Goal: Transaction & Acquisition: Book appointment/travel/reservation

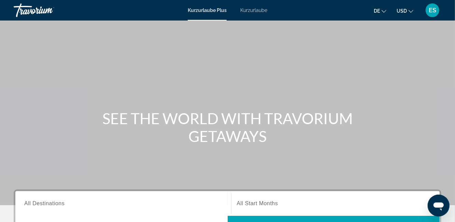
click at [253, 9] on font "Kurzurlaube" at bounding box center [254, 10] width 27 height 5
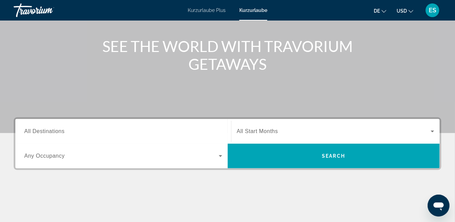
click at [27, 128] on span "All Destinations" at bounding box center [44, 131] width 40 height 6
click at [27, 128] on input "Destination All Destinations" at bounding box center [123, 131] width 198 height 8
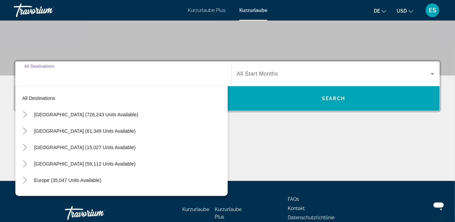
scroll to position [139, 0]
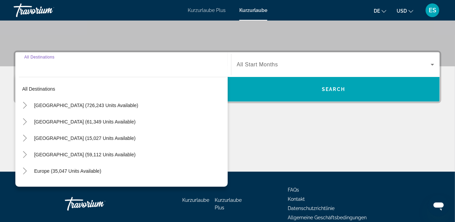
click at [25, 153] on icon "Toggle Caribbean & Atlantic Islands (59,112 units available)" at bounding box center [25, 154] width 7 height 7
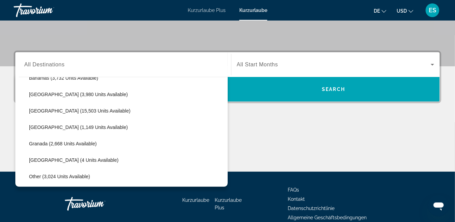
scroll to position [111, 0]
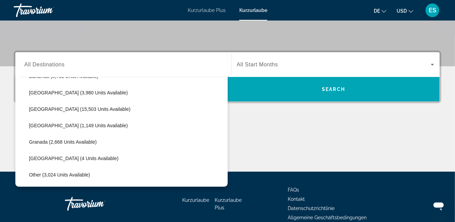
click at [31, 124] on span "[GEOGRAPHIC_DATA] (1,149 units available)" at bounding box center [78, 125] width 99 height 5
type input "**********"
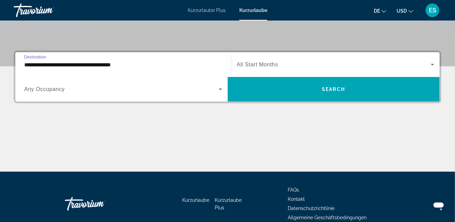
click at [36, 89] on span "Any Occupancy" at bounding box center [44, 89] width 41 height 6
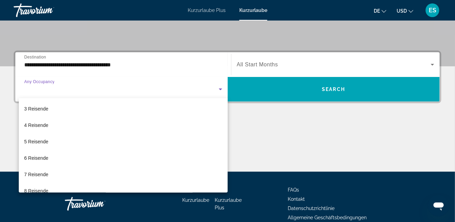
scroll to position [34, 0]
click at [26, 125] on font "4 Reisende" at bounding box center [36, 124] width 24 height 5
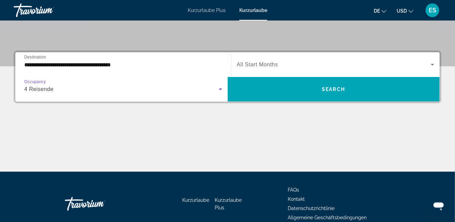
click at [248, 66] on span "All Start Months" at bounding box center [257, 65] width 41 height 6
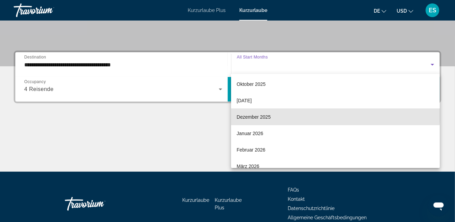
scroll to position [36, 0]
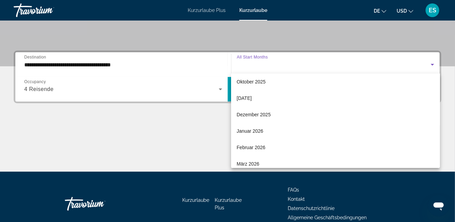
click at [245, 130] on font "Januar 2026" at bounding box center [250, 130] width 27 height 5
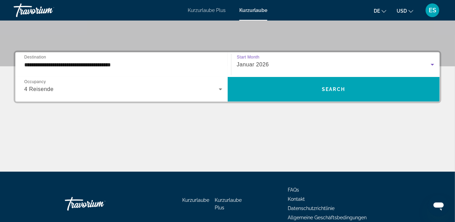
click at [270, 90] on span "Search widget" at bounding box center [334, 89] width 213 height 16
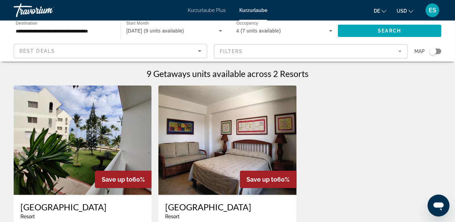
click at [147, 32] on span "January 2026 (9 units available)" at bounding box center [155, 30] width 58 height 5
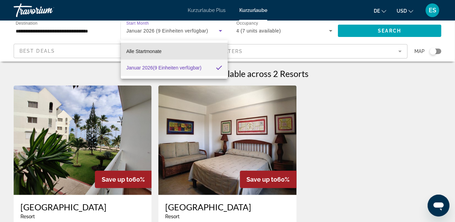
click at [133, 51] on font "Alle Startmonate" at bounding box center [144, 51] width 36 height 5
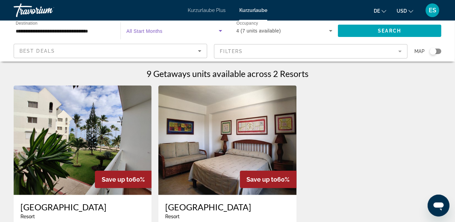
click at [135, 32] on span "All Start Months" at bounding box center [144, 30] width 36 height 5
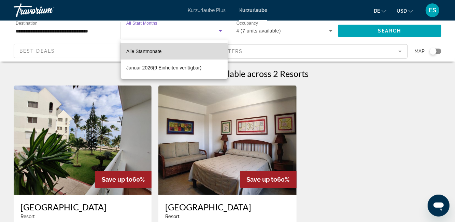
click at [137, 53] on font "Alle Startmonate" at bounding box center [144, 51] width 36 height 5
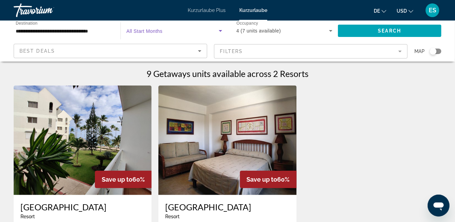
click at [367, 32] on span "Search widget" at bounding box center [390, 31] width 104 height 16
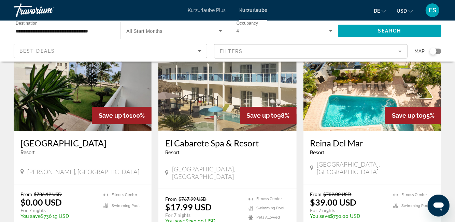
scroll to position [63, 0]
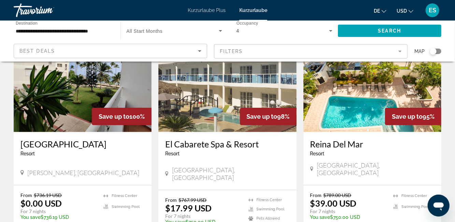
click at [53, 113] on img "Hauptinhalt" at bounding box center [83, 77] width 138 height 109
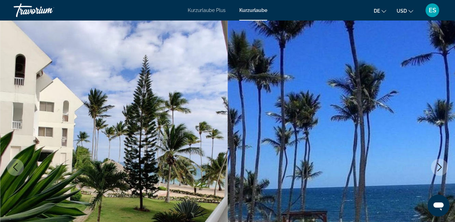
scroll to position [15, 0]
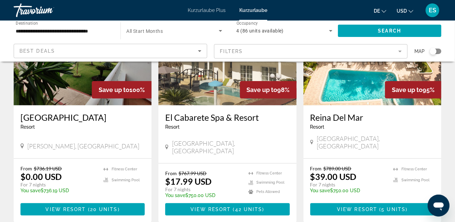
scroll to position [91, 0]
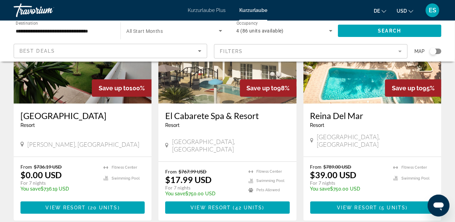
click at [379, 85] on img "Hauptinhalt" at bounding box center [373, 48] width 138 height 109
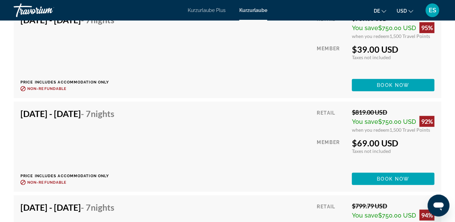
scroll to position [1569, 0]
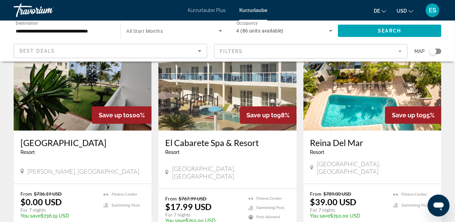
scroll to position [64, 0]
click at [53, 109] on img "Hauptinhalt" at bounding box center [83, 75] width 138 height 109
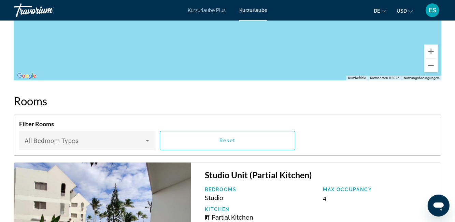
scroll to position [1105, 0]
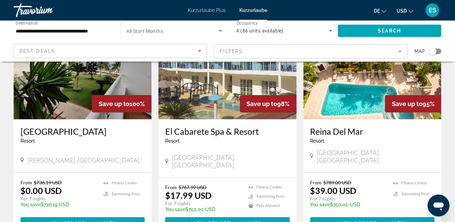
scroll to position [73, 0]
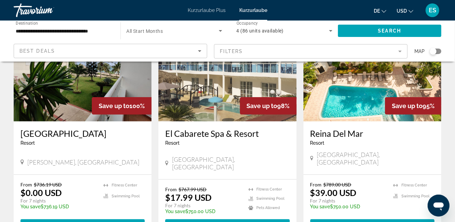
click at [194, 103] on img "Hauptinhalt" at bounding box center [228, 66] width 138 height 109
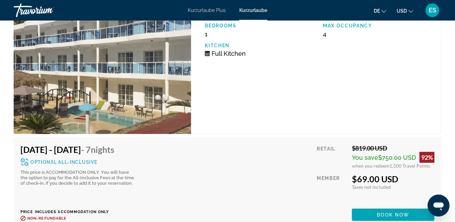
scroll to position [1420, 0]
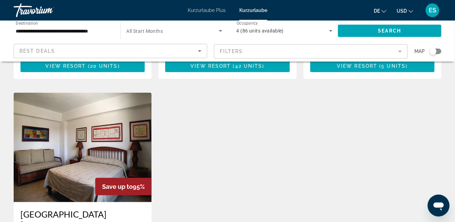
scroll to position [233, 0]
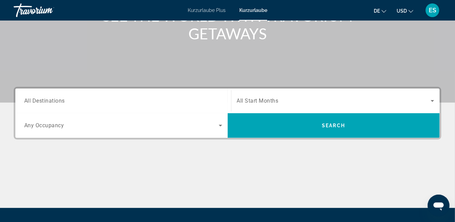
click at [45, 99] on span "All Destinations" at bounding box center [44, 100] width 41 height 6
click at [45, 99] on input "Destination All Destinations" at bounding box center [123, 101] width 198 height 8
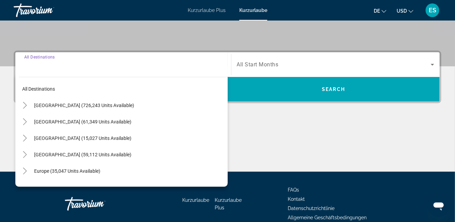
scroll to position [139, 0]
click at [26, 154] on icon "Toggle Caribbean & Atlantic Islands (59,112 units available)" at bounding box center [25, 154] width 4 height 7
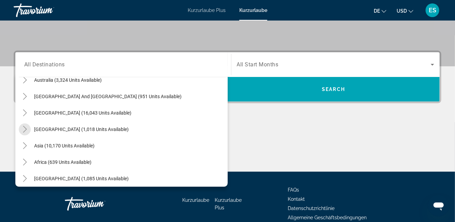
scroll to position [340, 0]
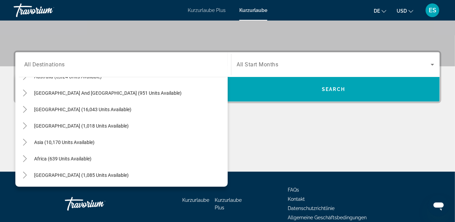
click at [25, 142] on icon "Toggle Asia (10,170 units available)" at bounding box center [25, 142] width 7 height 7
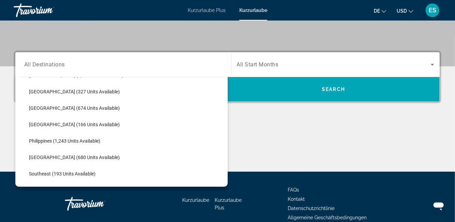
scroll to position [489, 0]
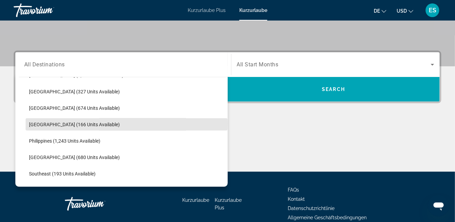
click at [33, 122] on span "Maldives (166 units available)" at bounding box center [74, 124] width 91 height 5
type input "**********"
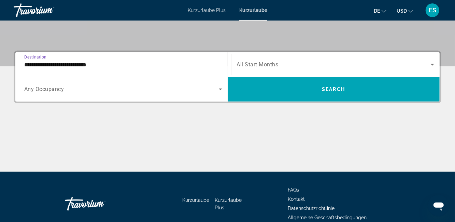
click at [28, 91] on span "Any Occupancy" at bounding box center [44, 89] width 40 height 6
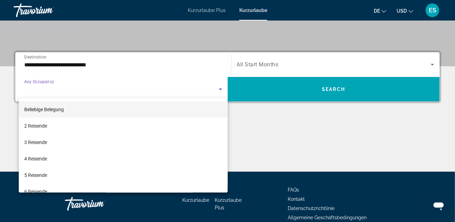
click at [25, 156] on font "4 Reisende" at bounding box center [35, 158] width 23 height 5
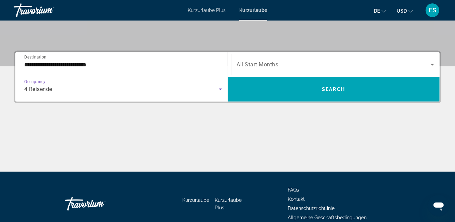
click at [317, 86] on span "Search widget" at bounding box center [334, 89] width 213 height 16
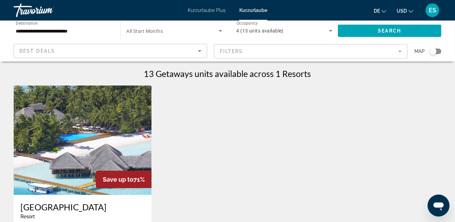
click at [29, 68] on div "13 Getaways units available across 1 Resorts" at bounding box center [228, 73] width 428 height 10
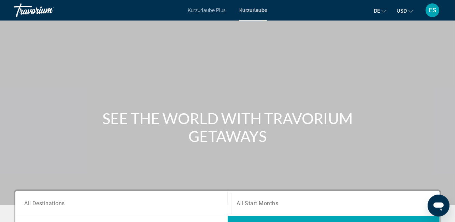
click at [0, 118] on div "SEE THE WORLD WITH TRAVORIUM GETAWAYS" at bounding box center [227, 127] width 455 height 36
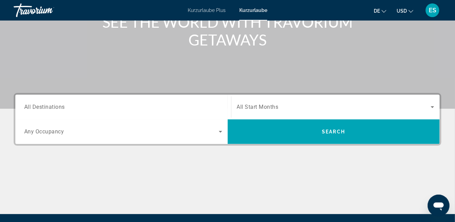
click at [33, 108] on span "All Destinations" at bounding box center [44, 107] width 41 height 6
click at [33, 108] on input "Destination All Destinations" at bounding box center [123, 107] width 198 height 8
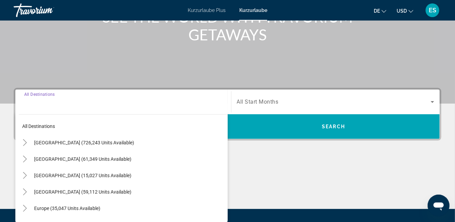
scroll to position [139, 0]
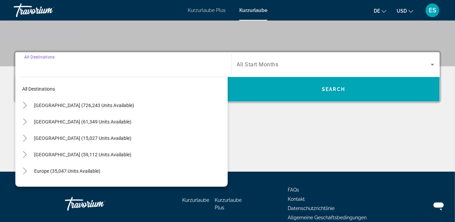
click at [22, 116] on mat-icon "Toggle Mexico (61,349 units available)" at bounding box center [25, 122] width 12 height 12
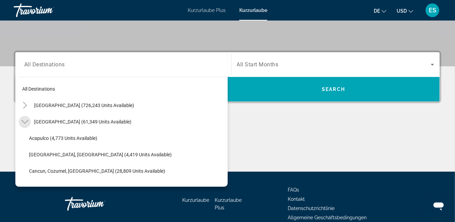
scroll to position [36, 0]
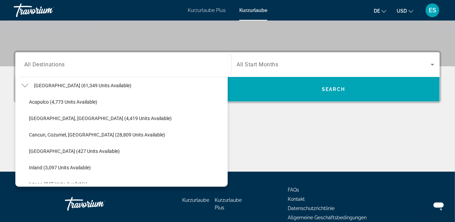
click at [0, 79] on div "Destination All Destinations All destinations United States (726,243 units avai…" at bounding box center [227, 111] width 455 height 121
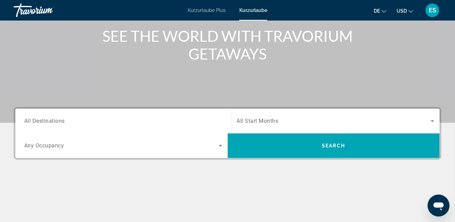
scroll to position [0, 0]
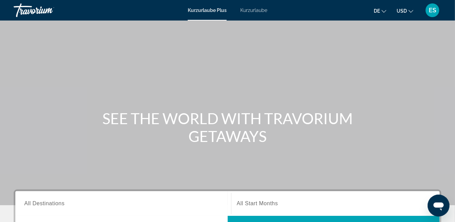
click at [250, 10] on font "Kurzurlaube" at bounding box center [254, 10] width 27 height 5
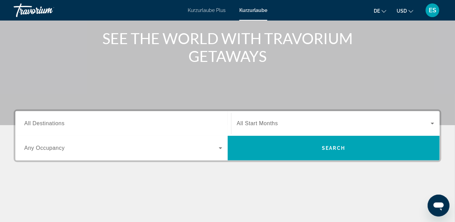
click at [45, 127] on div "Destination All Destinations" at bounding box center [123, 123] width 198 height 19
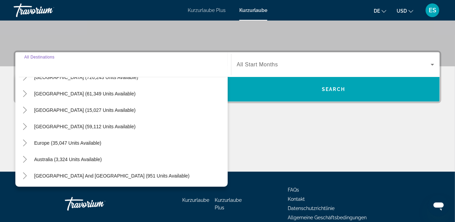
scroll to position [29, 0]
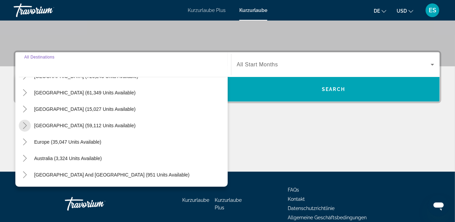
click at [25, 125] on icon "Toggle Caribbean & Atlantic Islands (59,112 units available)" at bounding box center [25, 125] width 4 height 7
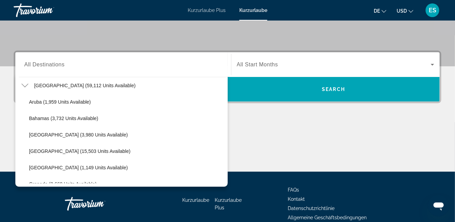
click at [41, 85] on span "[GEOGRAPHIC_DATA] (59,112 units available)" at bounding box center [84, 85] width 101 height 5
type input "**********"
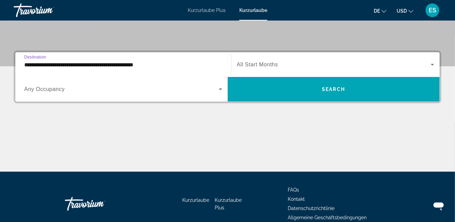
click at [33, 92] on span "Any Occupancy" at bounding box center [44, 89] width 41 height 6
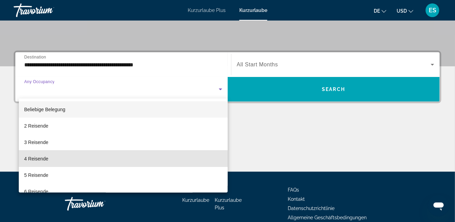
click at [29, 160] on font "4 Reisende" at bounding box center [36, 158] width 24 height 5
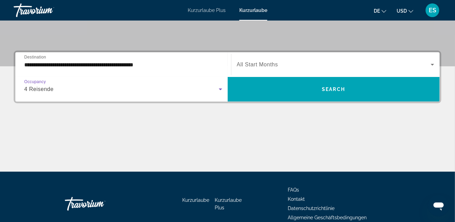
click at [271, 92] on span "Search widget" at bounding box center [334, 89] width 213 height 16
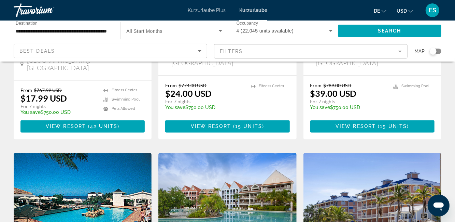
scroll to position [675, 0]
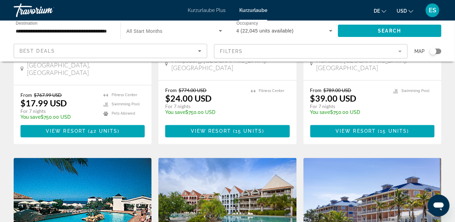
click at [73, 32] on input "**********" at bounding box center [64, 31] width 96 height 8
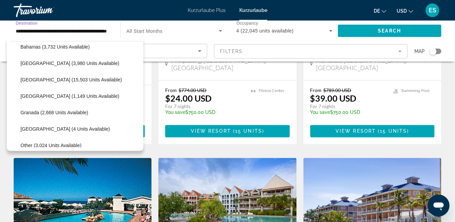
scroll to position [111, 0]
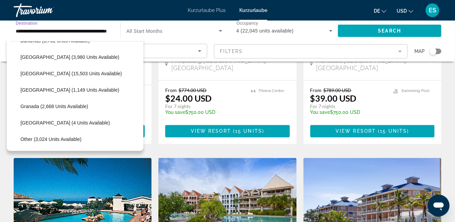
click at [28, 87] on span "[GEOGRAPHIC_DATA] (1,149 units available)" at bounding box center [70, 89] width 99 height 5
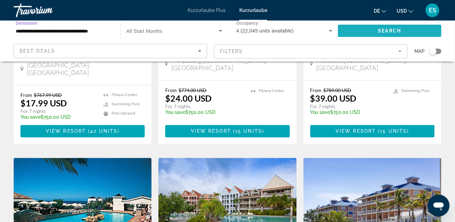
click at [358, 25] on span "Search widget" at bounding box center [390, 31] width 104 height 16
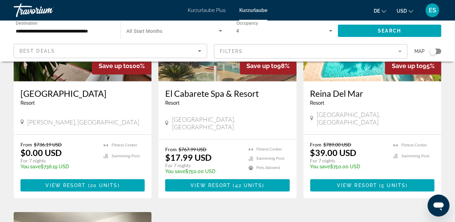
scroll to position [113, 0]
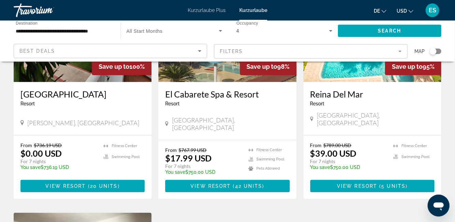
click at [107, 31] on input "**********" at bounding box center [64, 31] width 96 height 8
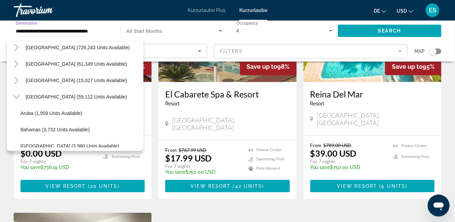
scroll to position [21, 0]
click at [22, 66] on mat-icon "Toggle Mexico (61,349 units available)" at bounding box center [16, 65] width 12 height 12
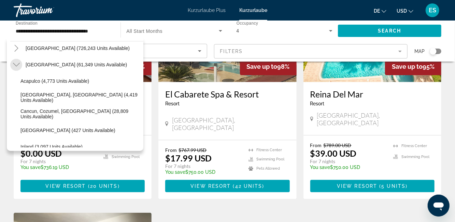
scroll to position [36, 0]
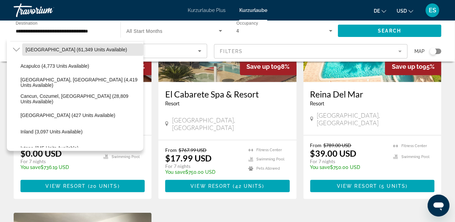
click at [27, 51] on span "[GEOGRAPHIC_DATA] (61,349 units available)" at bounding box center [76, 49] width 101 height 5
type input "**********"
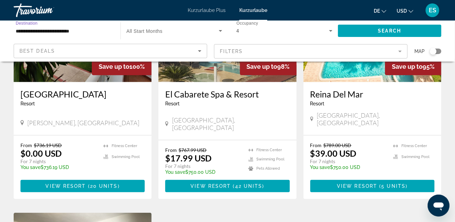
click at [362, 28] on span "Search widget" at bounding box center [390, 31] width 104 height 16
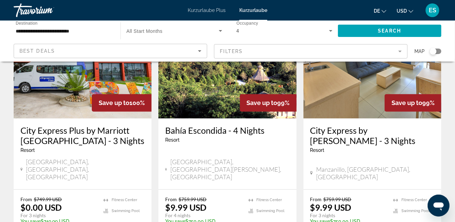
scroll to position [840, 0]
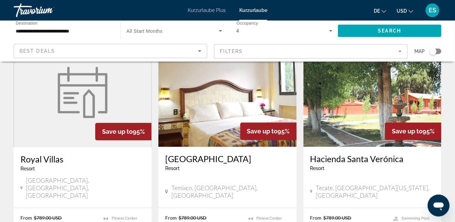
scroll to position [833, 0]
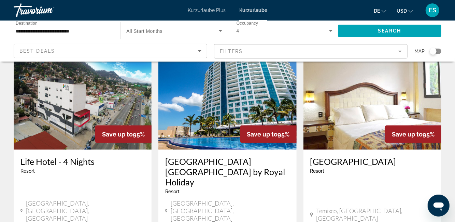
scroll to position [544, 0]
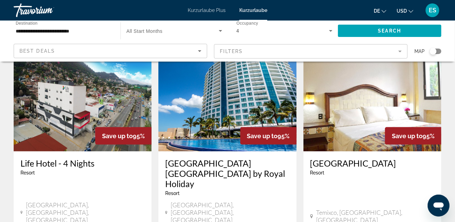
click at [181, 162] on h3 "[GEOGRAPHIC_DATA] [GEOGRAPHIC_DATA] by Royal Holiday" at bounding box center [227, 173] width 124 height 31
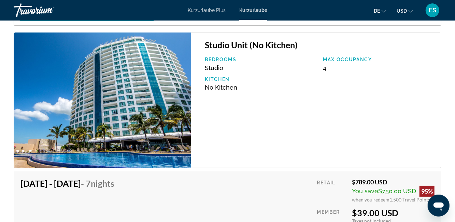
scroll to position [1365, 0]
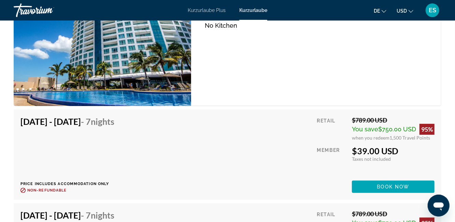
click at [402, 186] on span "Book now" at bounding box center [394, 186] width 32 height 5
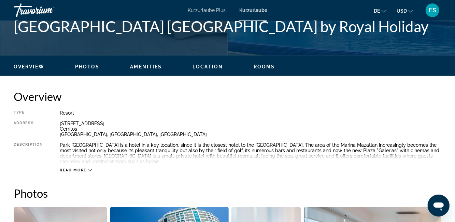
scroll to position [290, 0]
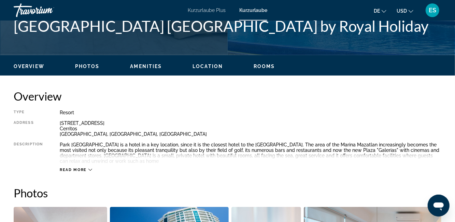
click at [77, 161] on div "Read more" at bounding box center [251, 162] width 382 height 19
click at [83, 171] on span "Read more" at bounding box center [73, 169] width 27 height 4
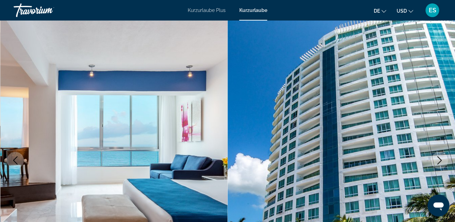
scroll to position [23, 0]
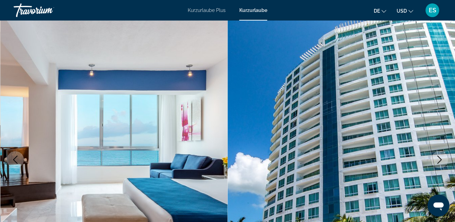
click at [385, 11] on icon "Sprache ändern" at bounding box center [384, 11] width 5 height 5
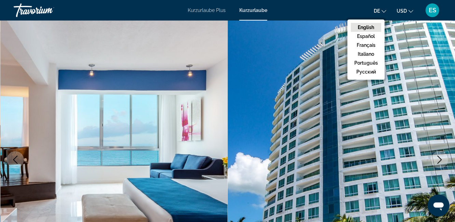
click at [365, 71] on button "русский" at bounding box center [366, 71] width 30 height 9
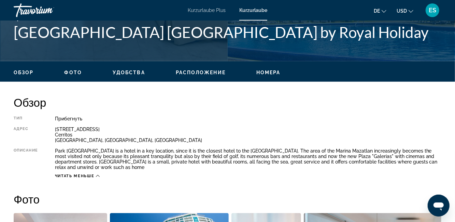
scroll to position [284, 0]
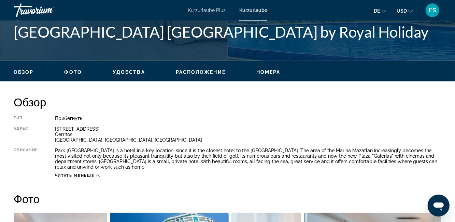
click at [69, 176] on span "Читать меньше" at bounding box center [74, 175] width 39 height 4
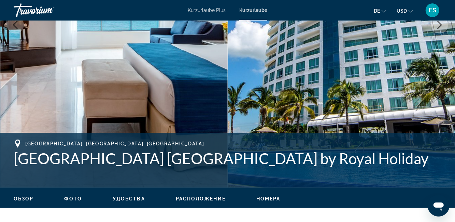
scroll to position [117, 0]
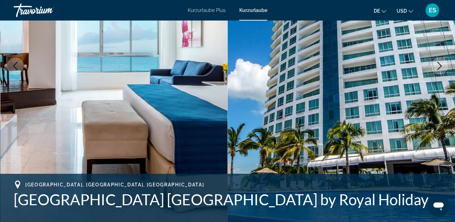
click at [104, 172] on img "Hauptinhalt" at bounding box center [114, 66] width 228 height 325
click at [111, 167] on img "Hauptinhalt" at bounding box center [114, 66] width 228 height 325
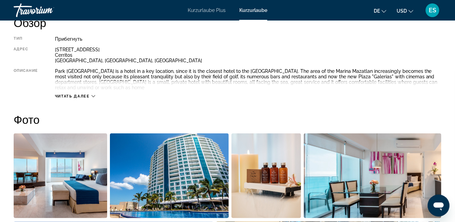
scroll to position [359, 0]
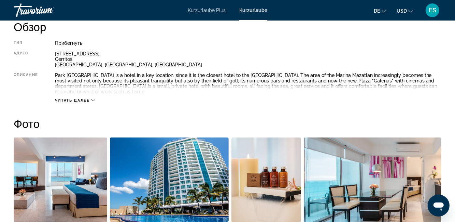
click at [92, 99] on div "Читать далее" at bounding box center [75, 100] width 40 height 4
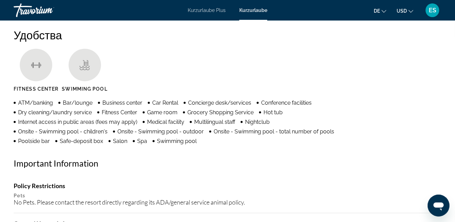
scroll to position [654, 0]
